Goal: Task Accomplishment & Management: Complete application form

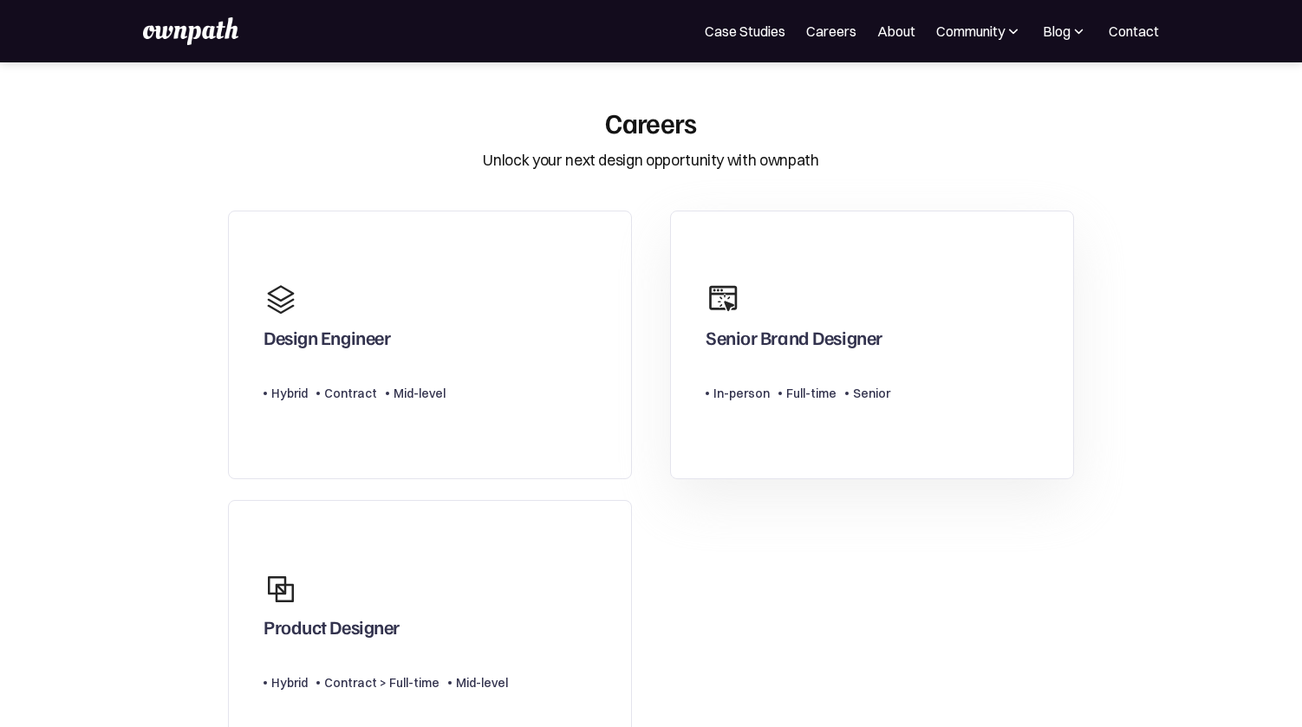
click at [796, 289] on div "Senior Brand Designer" at bounding box center [798, 315] width 185 height 83
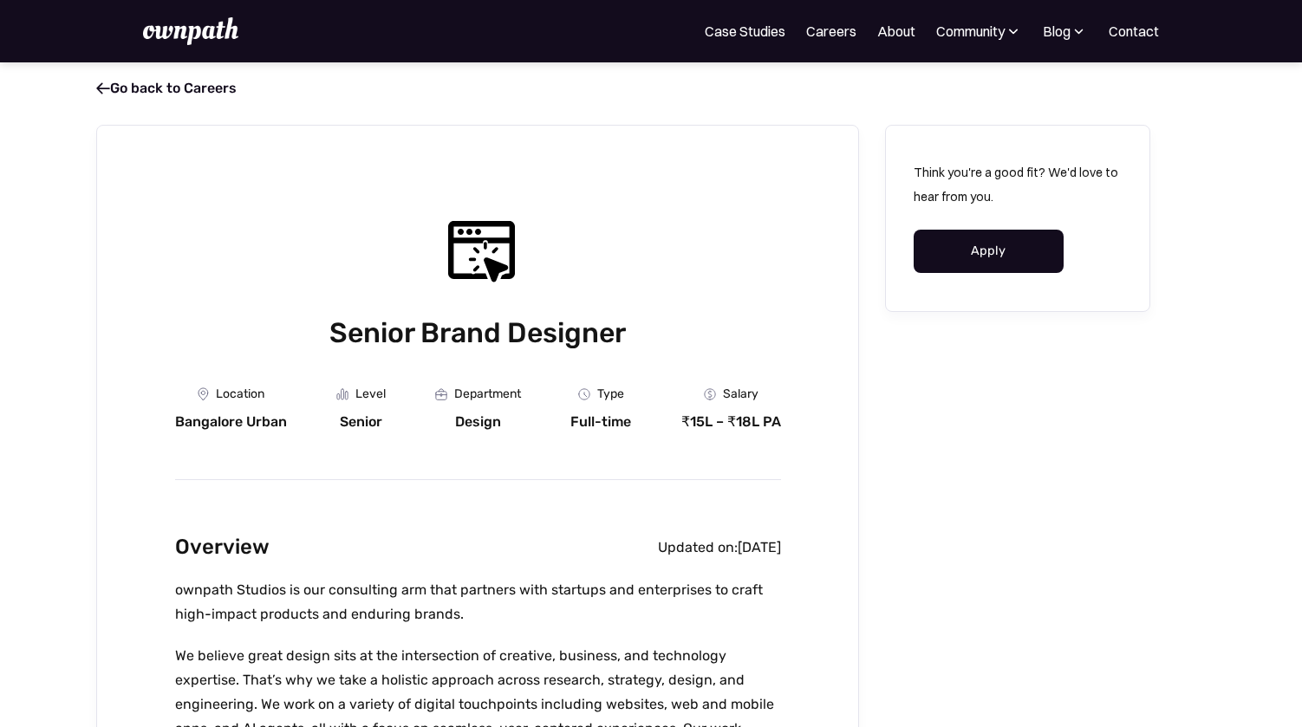
click at [968, 257] on link "Apply" at bounding box center [989, 251] width 150 height 43
